Goal: Information Seeking & Learning: Learn about a topic

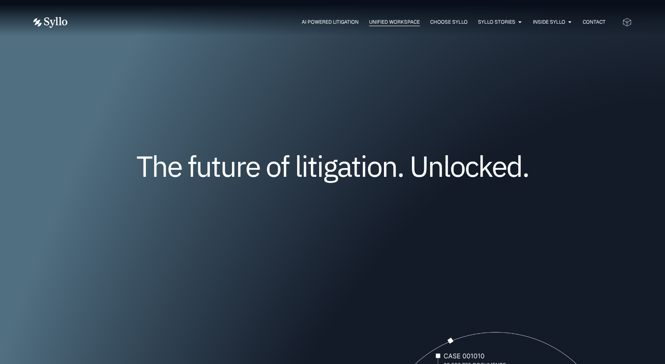
click at [374, 22] on span "Unified Workspace" at bounding box center [394, 21] width 51 height 7
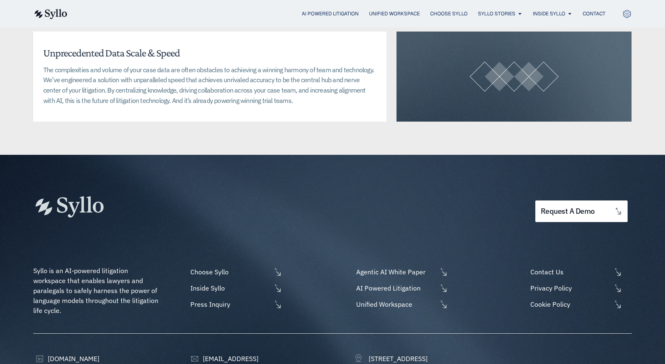
scroll to position [2106, 0]
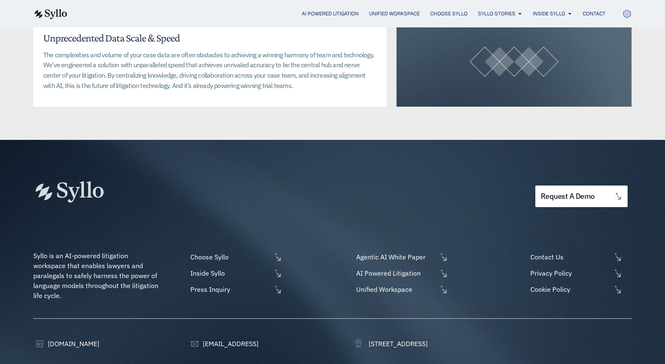
click at [65, 13] on img at bounding box center [50, 14] width 34 height 10
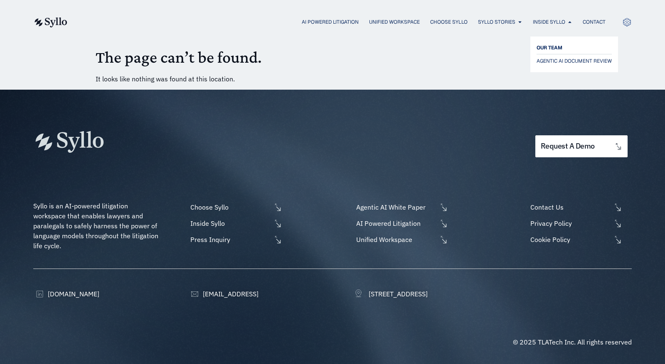
click at [552, 44] on span "OUR TEAM" at bounding box center [549, 48] width 26 height 10
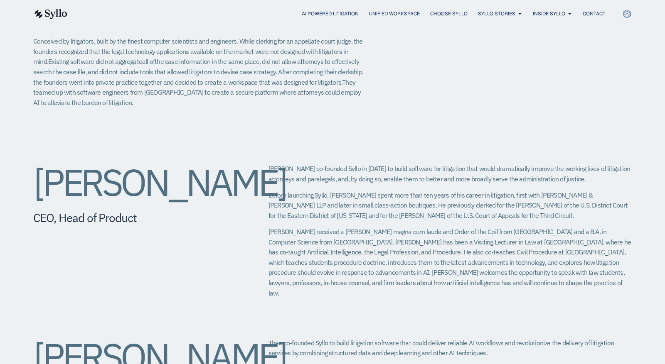
scroll to position [194, 0]
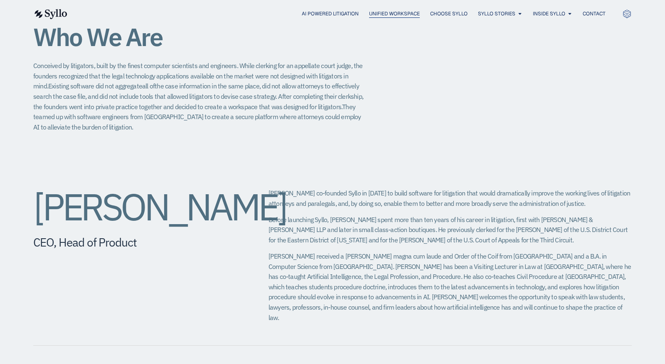
click at [388, 16] on span "Unified Workspace" at bounding box center [394, 13] width 51 height 7
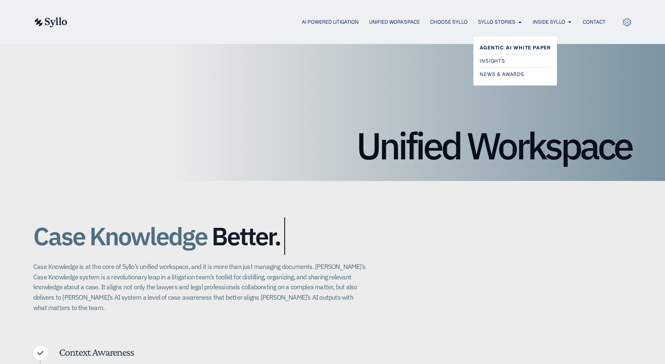
click at [497, 48] on span "Agentic AI White Paper" at bounding box center [515, 48] width 71 height 10
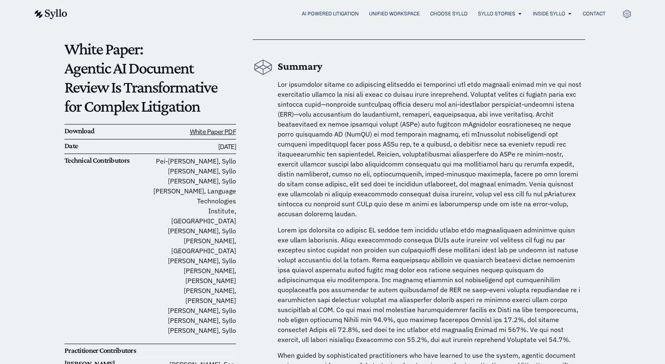
scroll to position [73, 0]
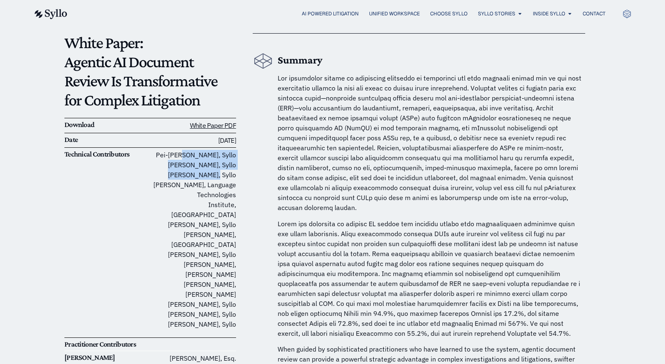
drag, startPoint x: 210, startPoint y: 158, endPoint x: 228, endPoint y: 182, distance: 30.0
click at [228, 182] on p "Pei-Lun Tai, Syllo Jeffrey Chivers, Syllo Oz Ben-Ami, Syllo Jamie Callan, Langu…" at bounding box center [193, 240] width 86 height 180
click at [353, 243] on p at bounding box center [431, 279] width 307 height 120
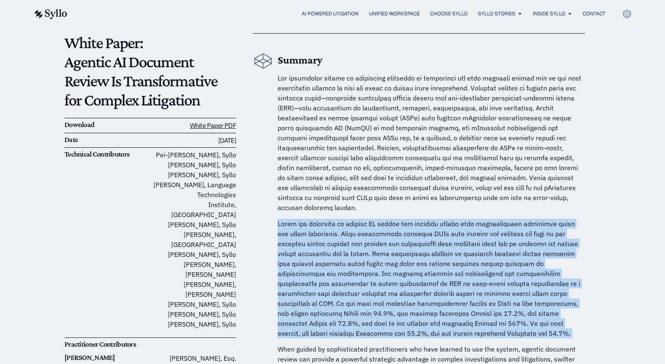
click at [353, 243] on p at bounding box center [431, 279] width 307 height 120
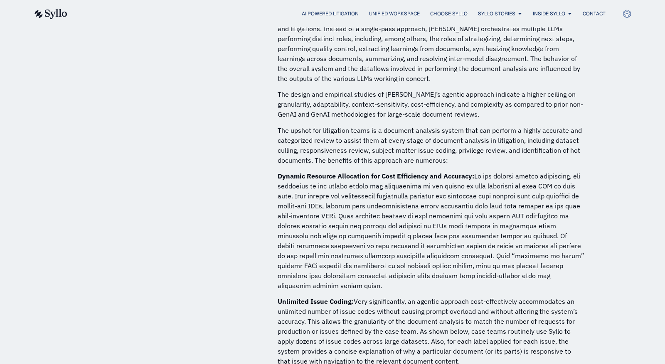
scroll to position [1992, 0]
click at [332, 10] on span "AI Powered Litigation" at bounding box center [330, 13] width 57 height 7
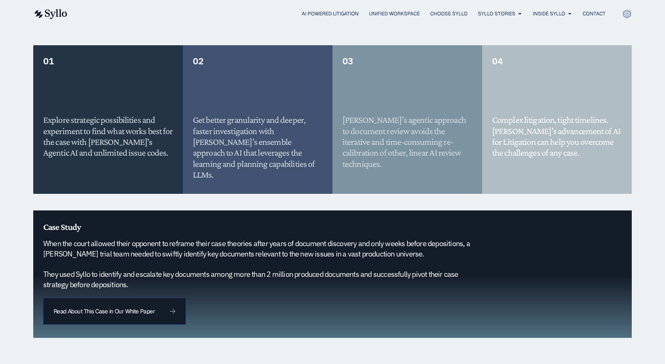
scroll to position [694, 0]
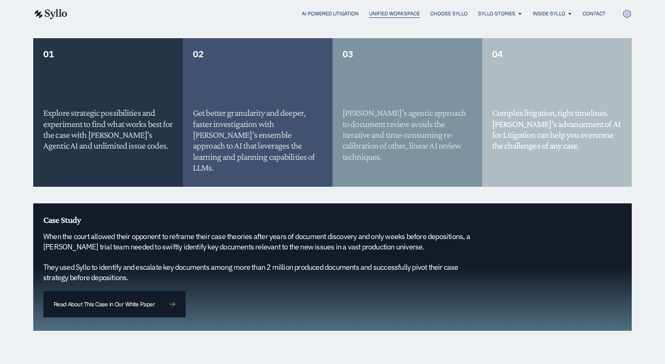
click at [395, 11] on span "Unified Workspace" at bounding box center [394, 13] width 51 height 7
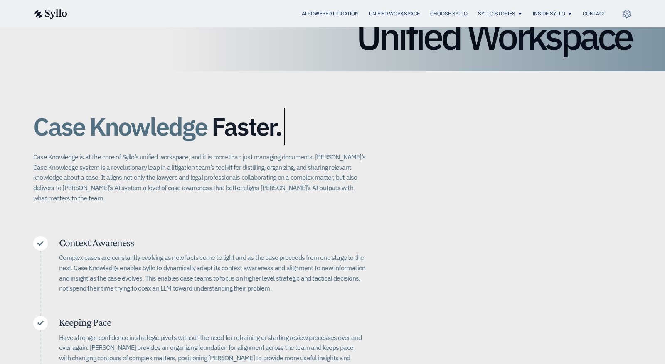
scroll to position [101, 0]
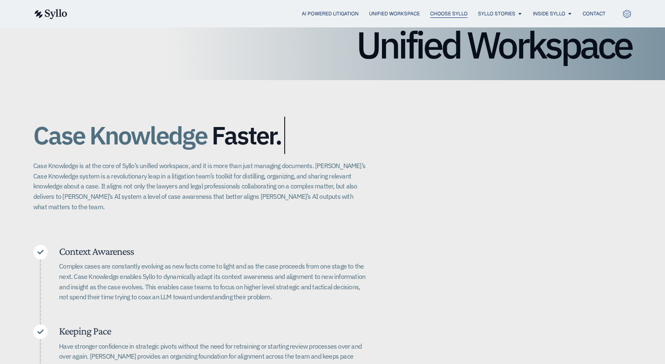
click at [453, 14] on span "Choose Syllo" at bounding box center [448, 13] width 37 height 7
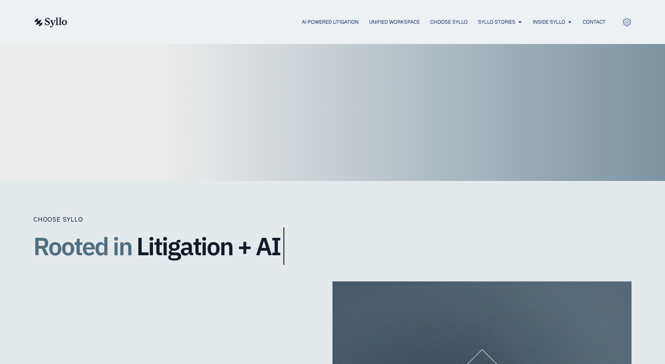
click at [499, 14] on div "AI Powered Litigation Unified Workspace Choose Syllo Syllo Stories Close Syllo …" at bounding box center [332, 22] width 598 height 44
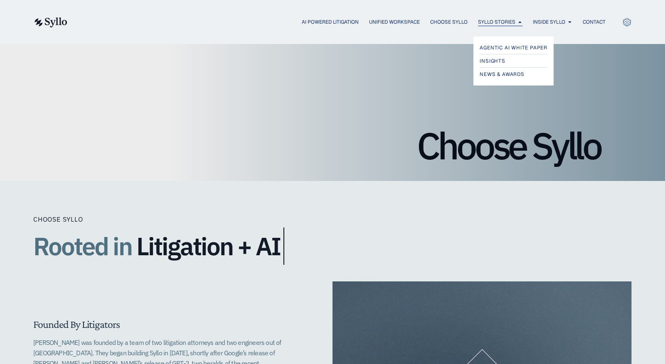
click at [498, 22] on span "Syllo Stories" at bounding box center [496, 21] width 37 height 7
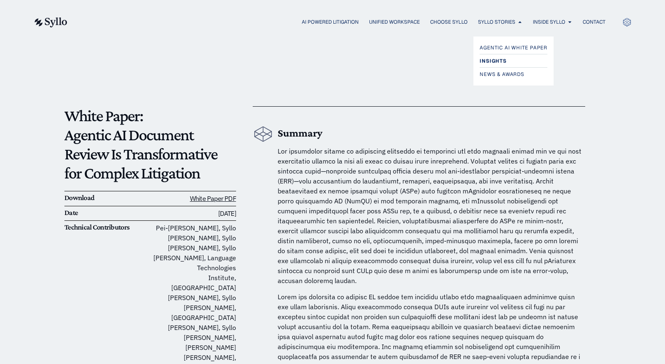
click at [492, 60] on span "Insights" at bounding box center [493, 61] width 27 height 10
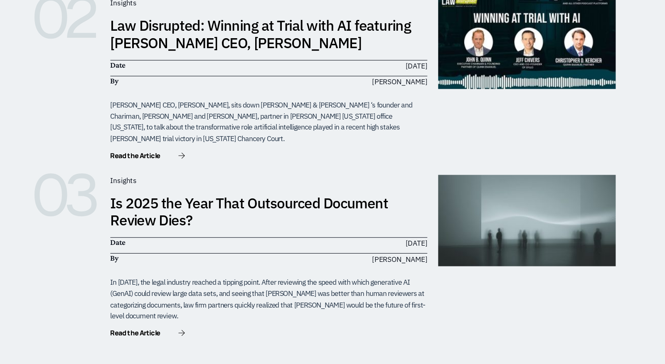
scroll to position [401, 0]
